Goal: Task Accomplishment & Management: Complete application form

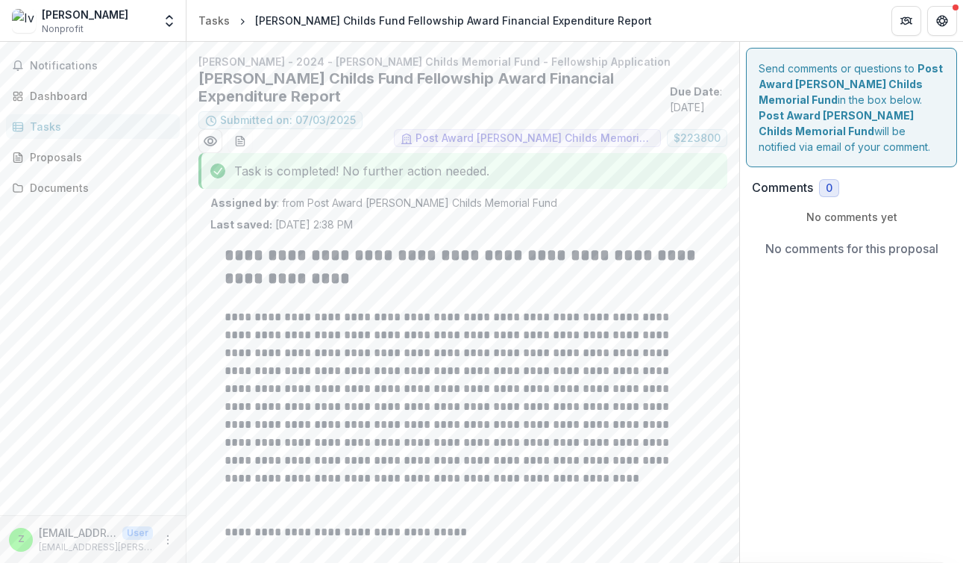
scroll to position [634, 0]
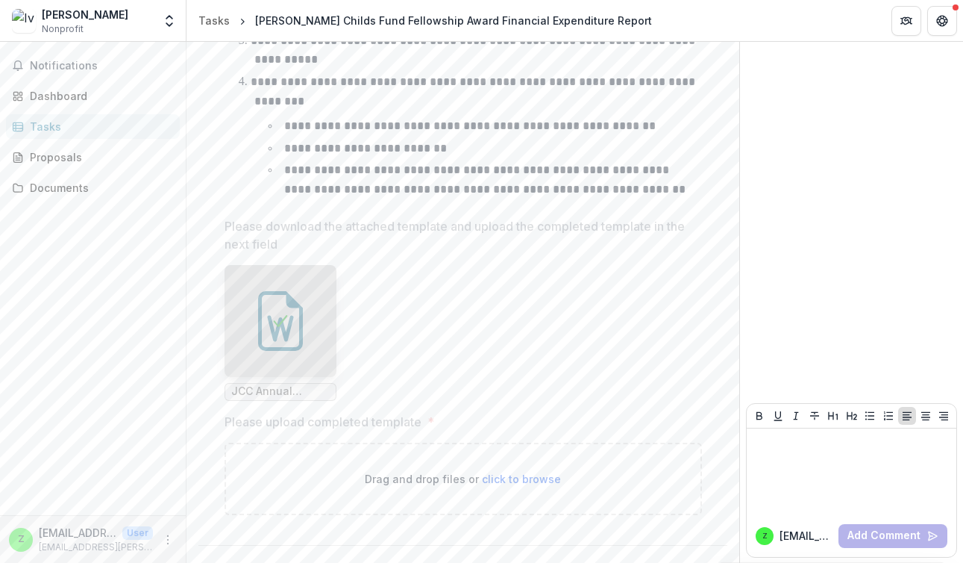
click at [498, 478] on span "click to browse" at bounding box center [521, 478] width 79 height 13
click at [491, 479] on span "click to browse" at bounding box center [521, 478] width 79 height 13
click at [373, 416] on p "Please upload completed template" at bounding box center [323, 422] width 197 height 18
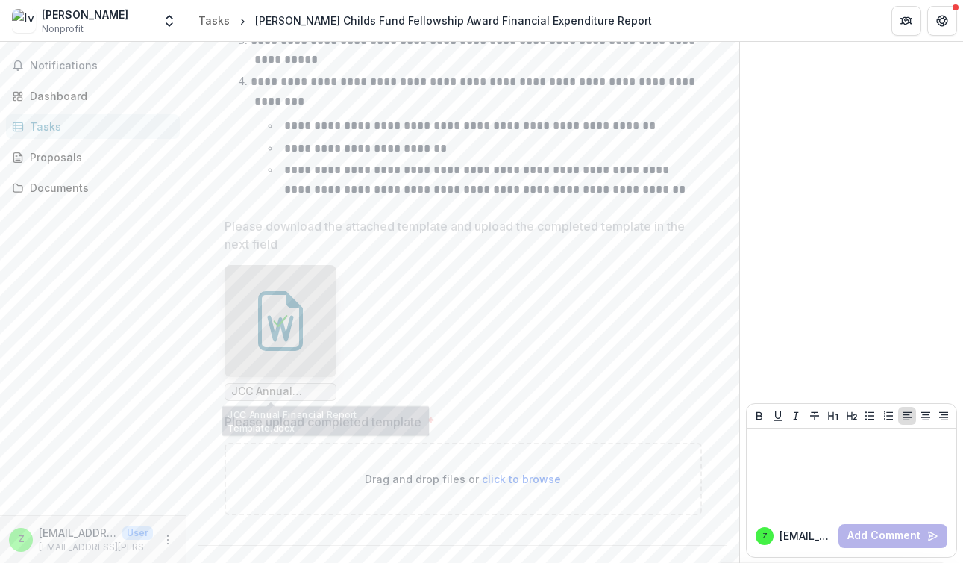
click at [264, 366] on div at bounding box center [281, 321] width 112 height 112
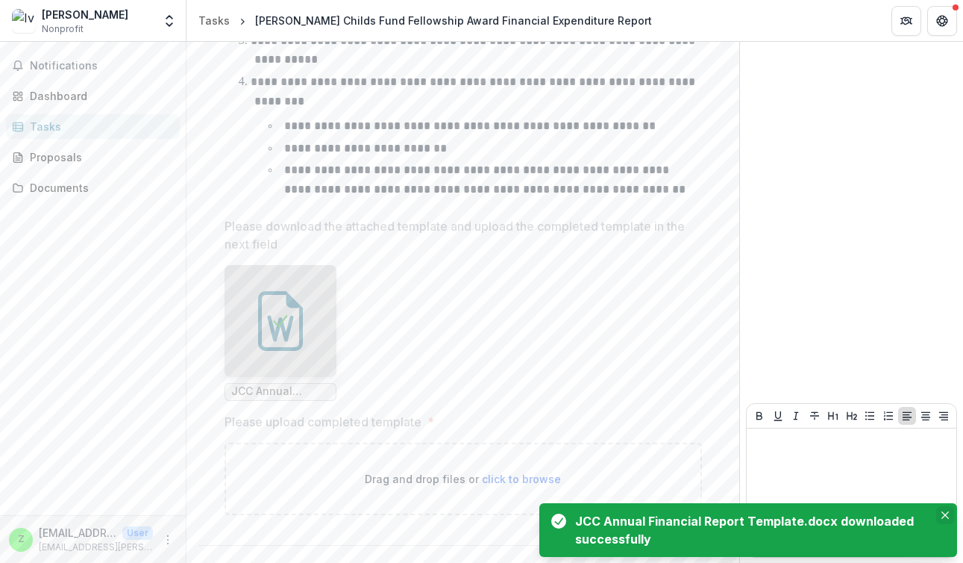
click at [947, 513] on icon "Close" at bounding box center [945, 514] width 7 height 7
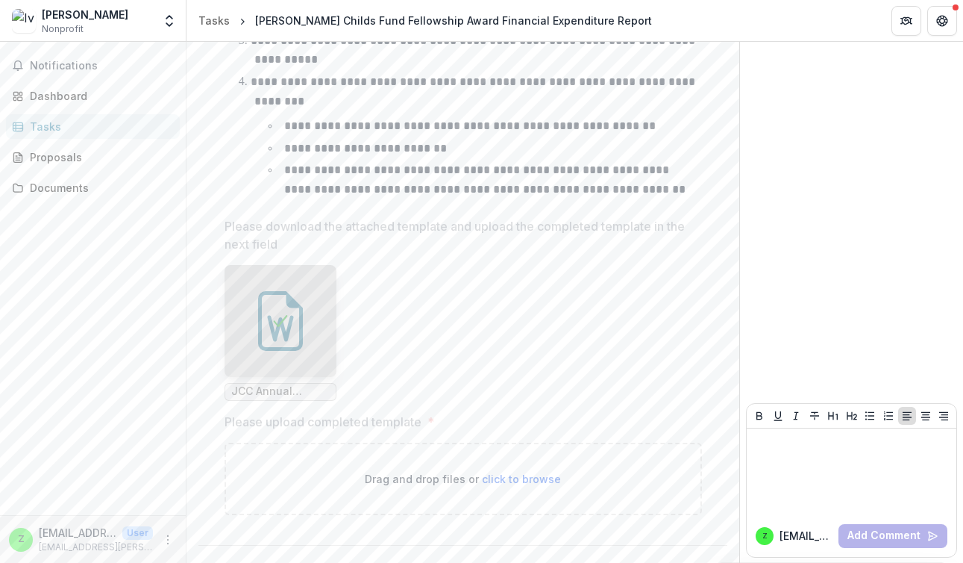
click at [529, 480] on span "click to browse" at bounding box center [521, 478] width 79 height 13
click at [339, 428] on p "Please upload completed template" at bounding box center [323, 422] width 197 height 18
click at [461, 513] on div "Drag and drop files or click to browse" at bounding box center [464, 479] width 478 height 72
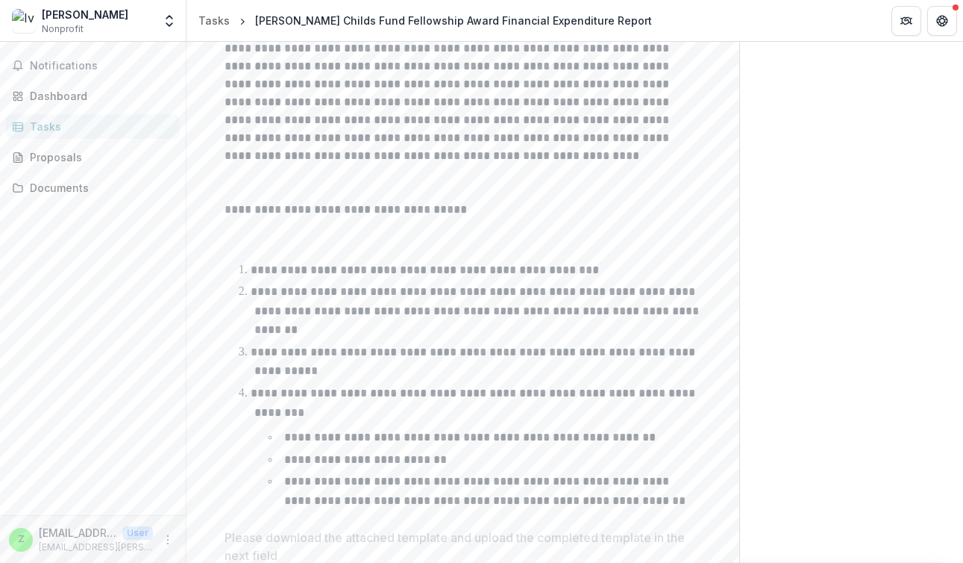
scroll to position [0, 0]
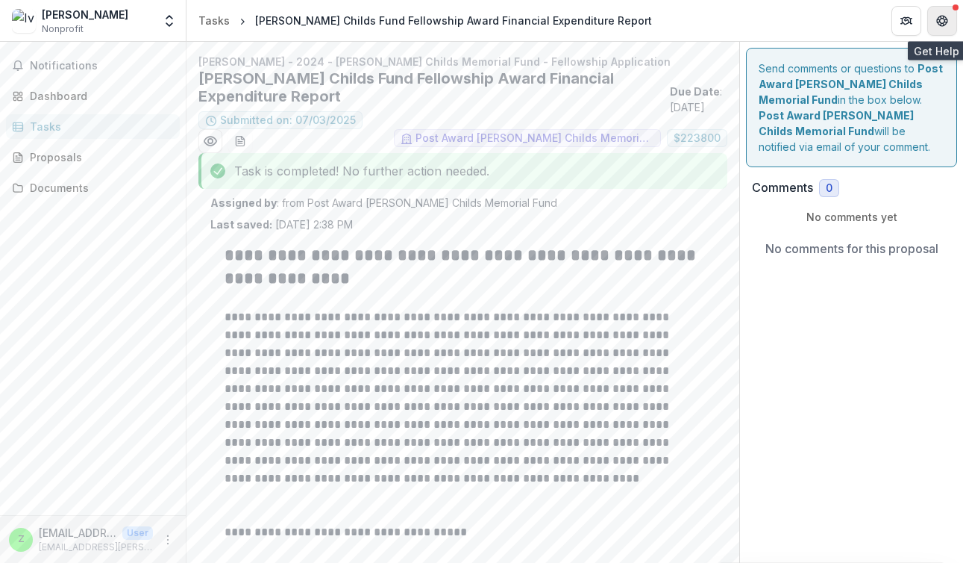
click at [943, 23] on icon "Get Help" at bounding box center [943, 24] width 4 height 3
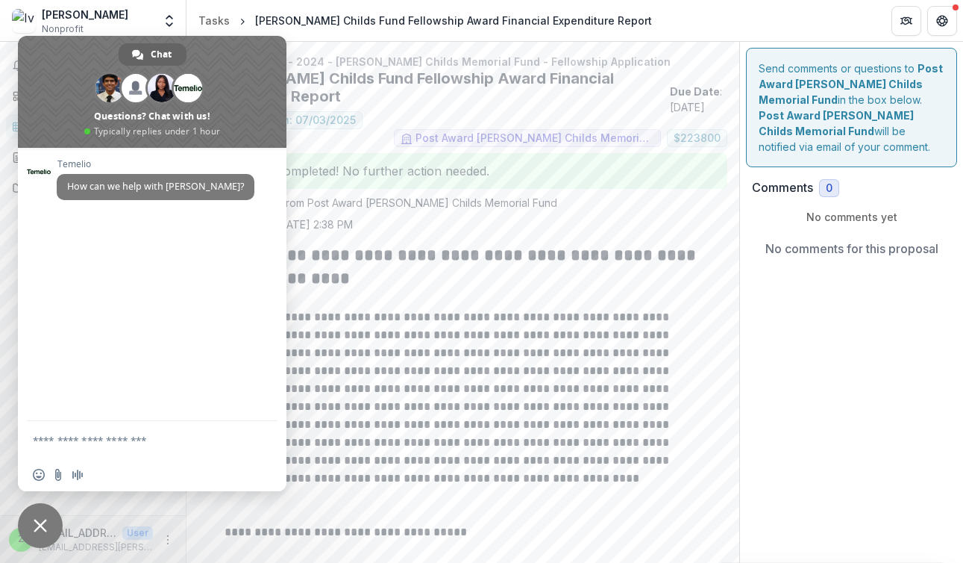
click at [105, 443] on textarea "Compose your message..." at bounding box center [137, 439] width 209 height 37
click at [170, 425] on textarea "**********" at bounding box center [137, 432] width 209 height 51
click at [129, 443] on textarea "**********" at bounding box center [137, 432] width 209 height 51
type textarea "**********"
click at [248, 427] on span "Send" at bounding box center [260, 426] width 25 height 25
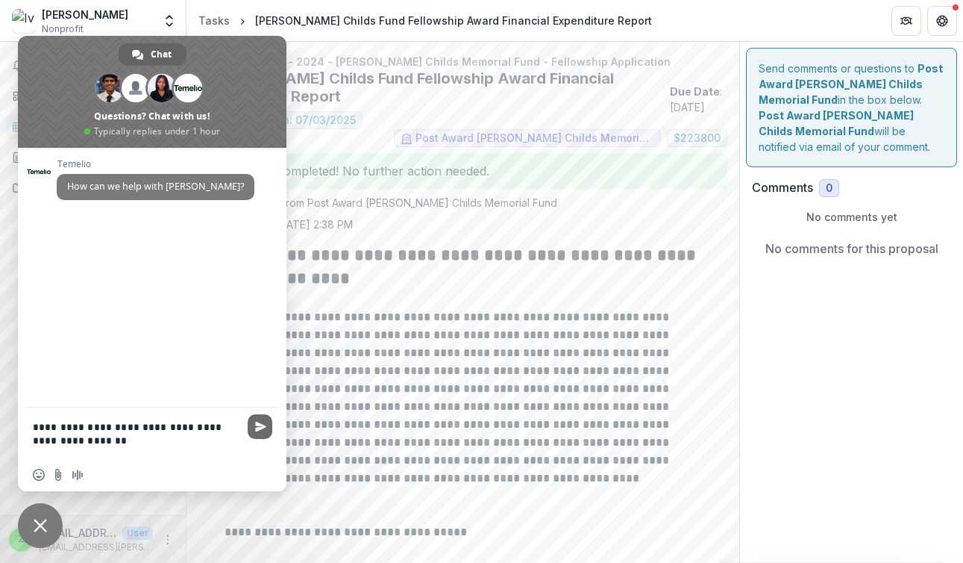
click at [260, 433] on span "Send" at bounding box center [260, 426] width 25 height 25
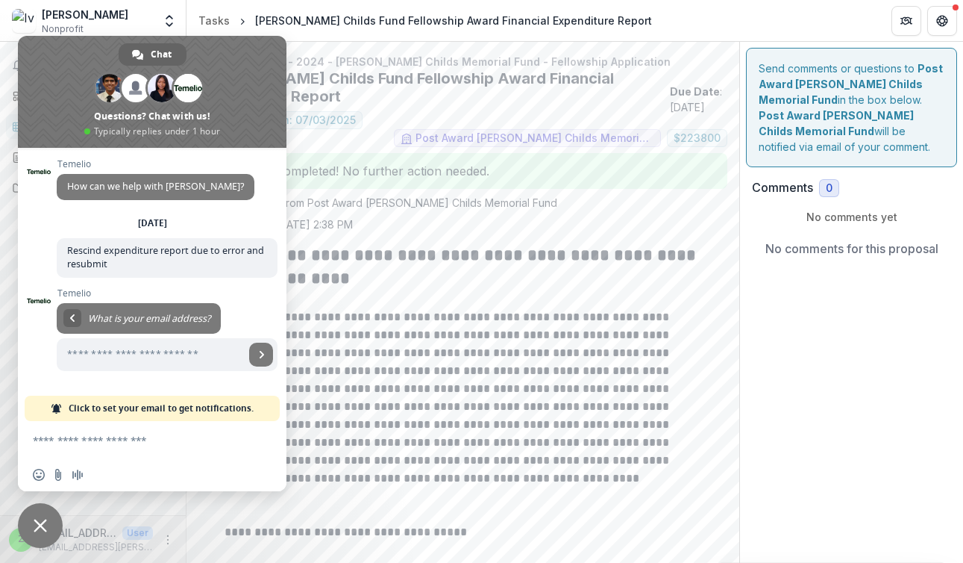
scroll to position [116, 0]
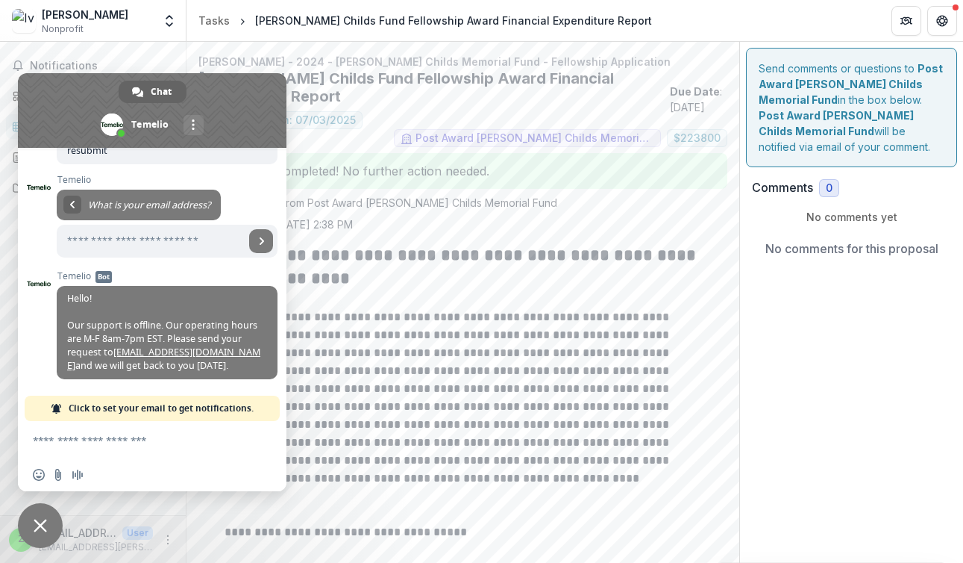
click at [43, 519] on span "Close chat" at bounding box center [40, 525] width 13 height 13
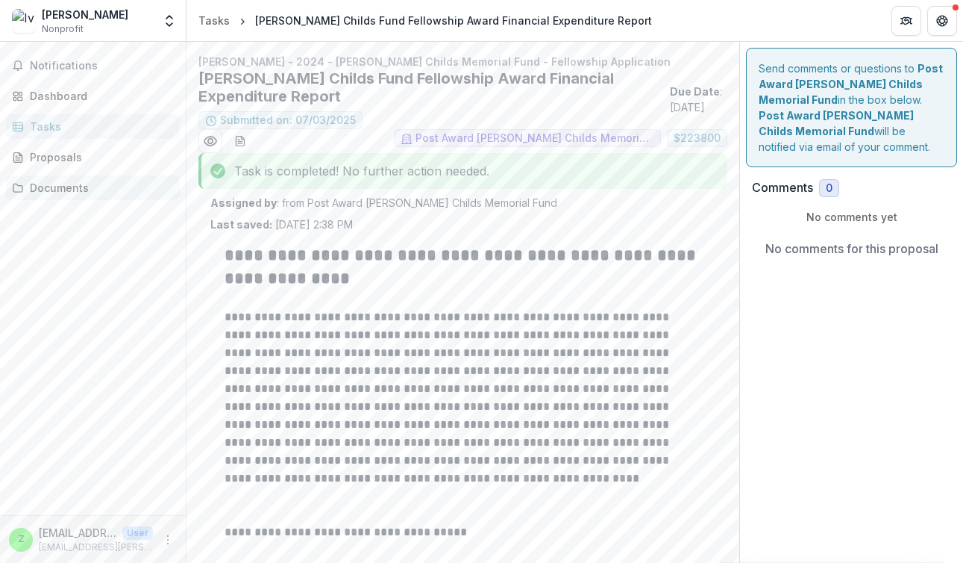
click at [60, 185] on div "Documents" at bounding box center [99, 188] width 138 height 16
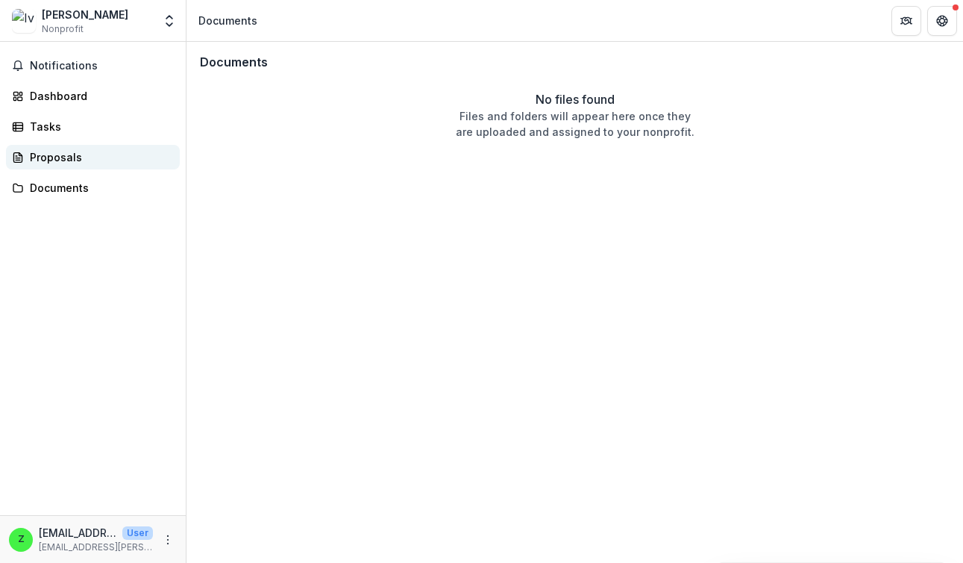
click at [60, 157] on div "Proposals" at bounding box center [99, 157] width 138 height 16
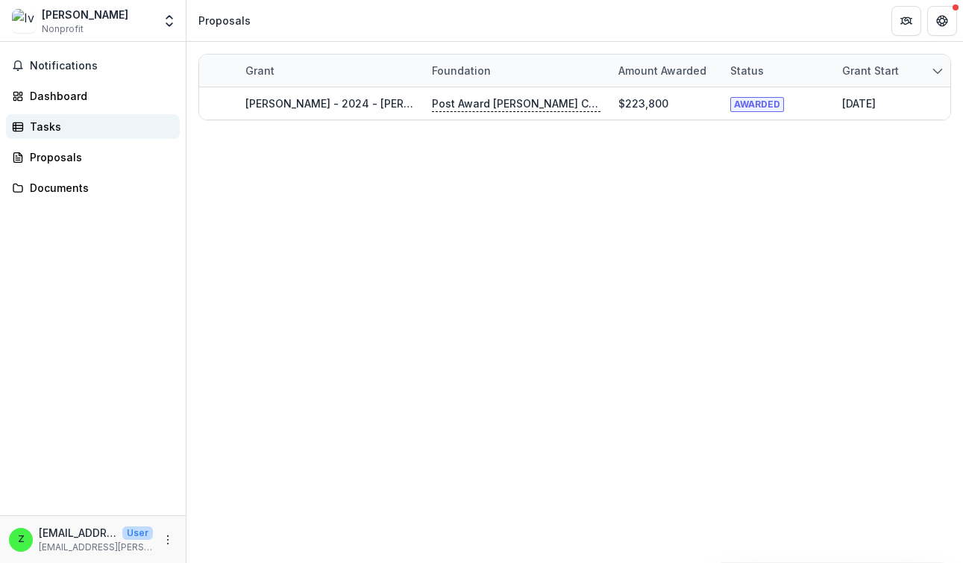
click at [62, 126] on div "Tasks" at bounding box center [99, 127] width 138 height 16
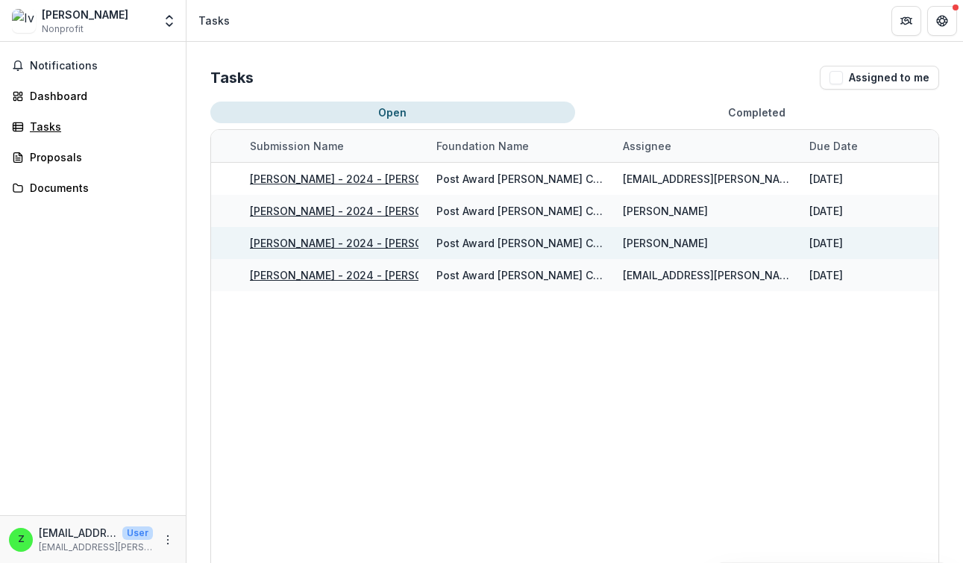
scroll to position [0, 396]
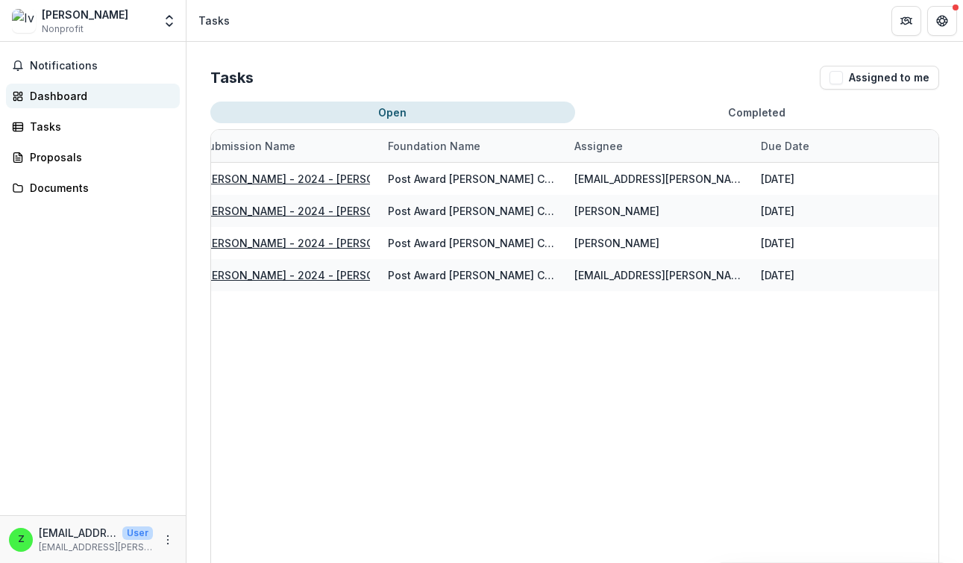
click at [59, 93] on div "Dashboard" at bounding box center [99, 96] width 138 height 16
